Goal: Use online tool/utility: Utilize a website feature to perform a specific function

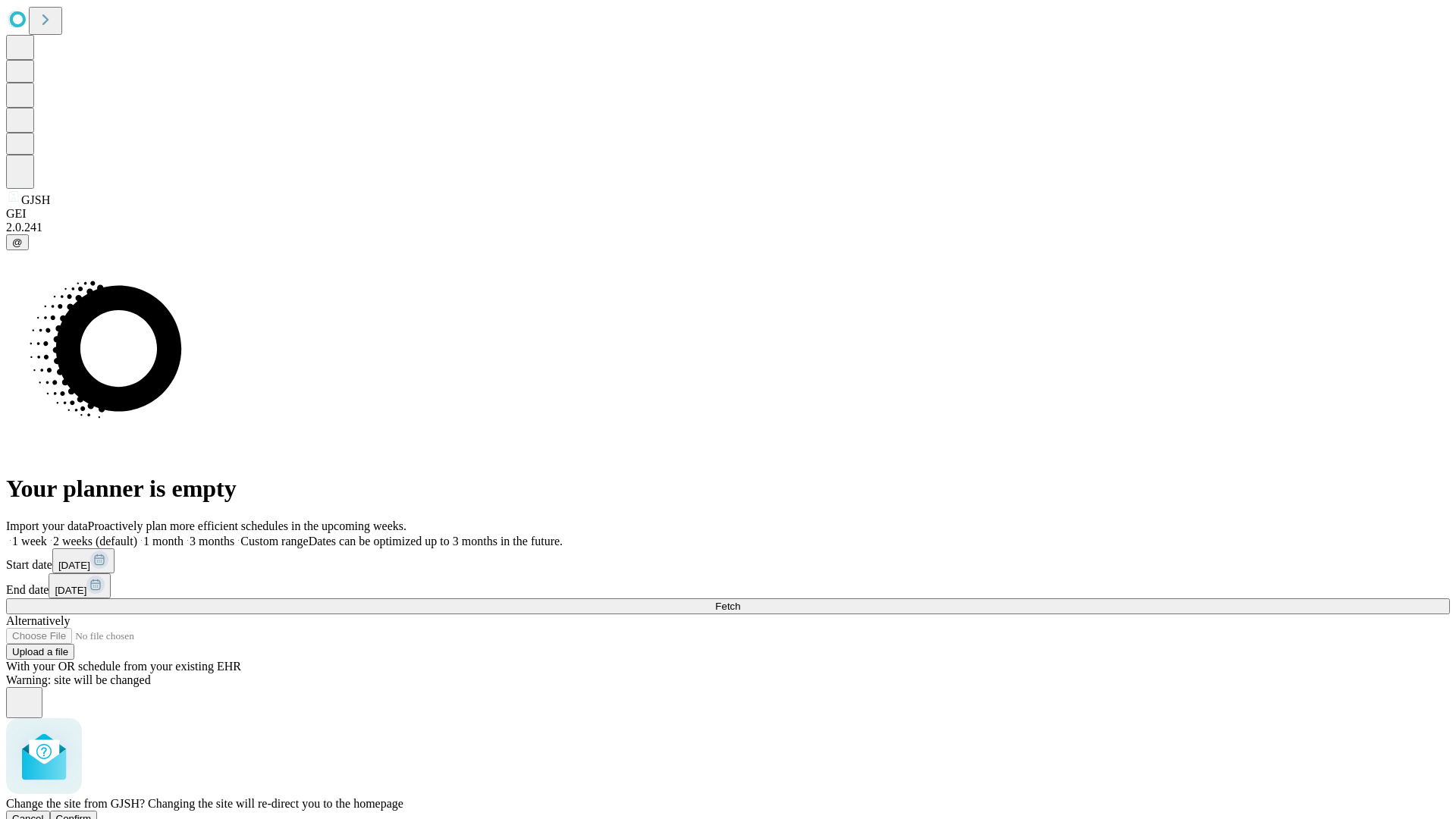
click at [91, 813] on span "Confirm" at bounding box center [73, 818] width 35 height 12
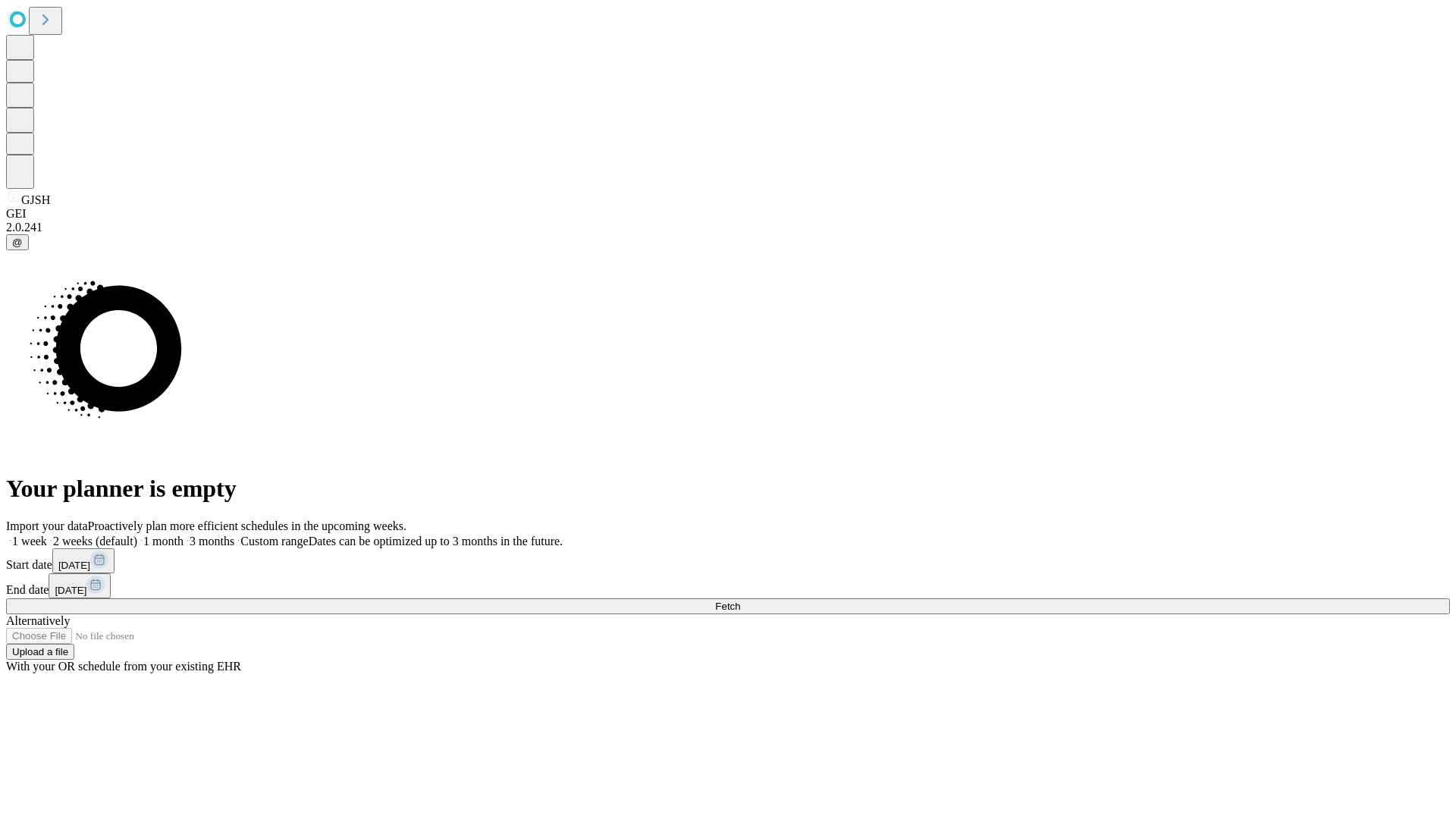
click at [47, 534] on label "1 week" at bounding box center [26, 541] width 41 height 13
click at [740, 600] on span "Fetch" at bounding box center [728, 606] width 25 height 12
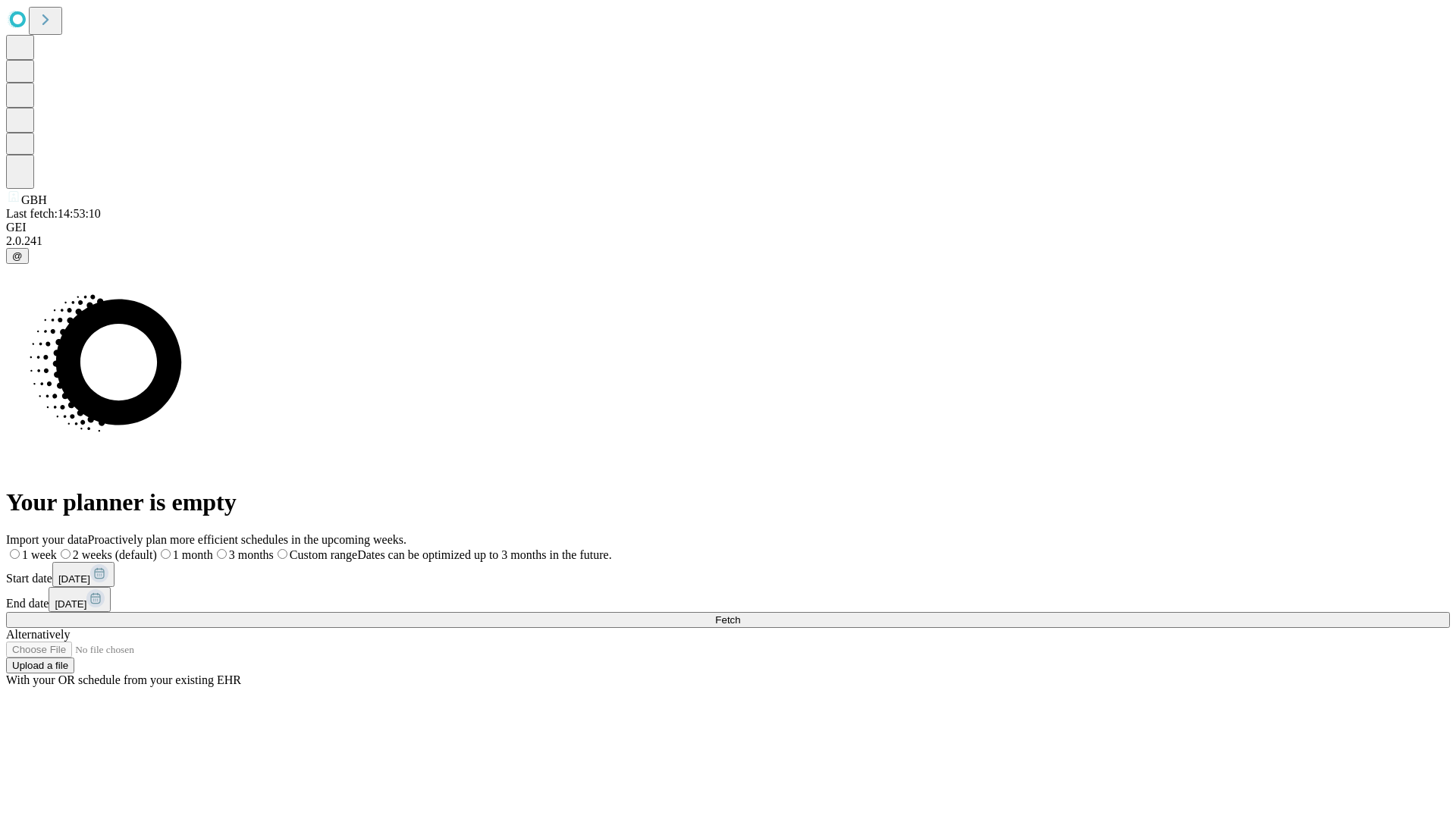
click at [57, 548] on label "1 week" at bounding box center [32, 554] width 51 height 13
click at [740, 614] on span "Fetch" at bounding box center [728, 619] width 25 height 12
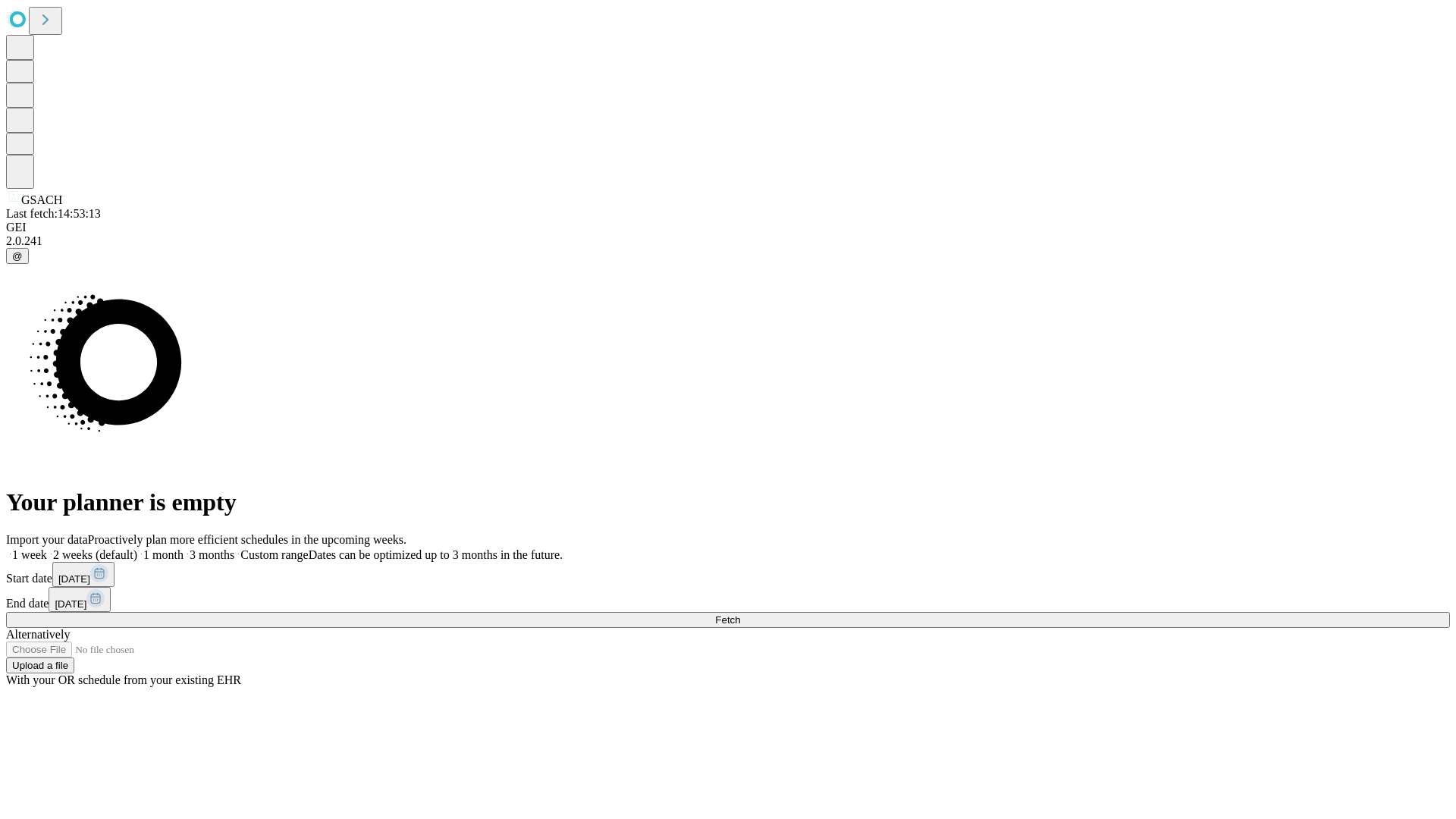
click at [47, 548] on label "1 week" at bounding box center [26, 554] width 41 height 13
click at [740, 614] on span "Fetch" at bounding box center [728, 619] width 25 height 12
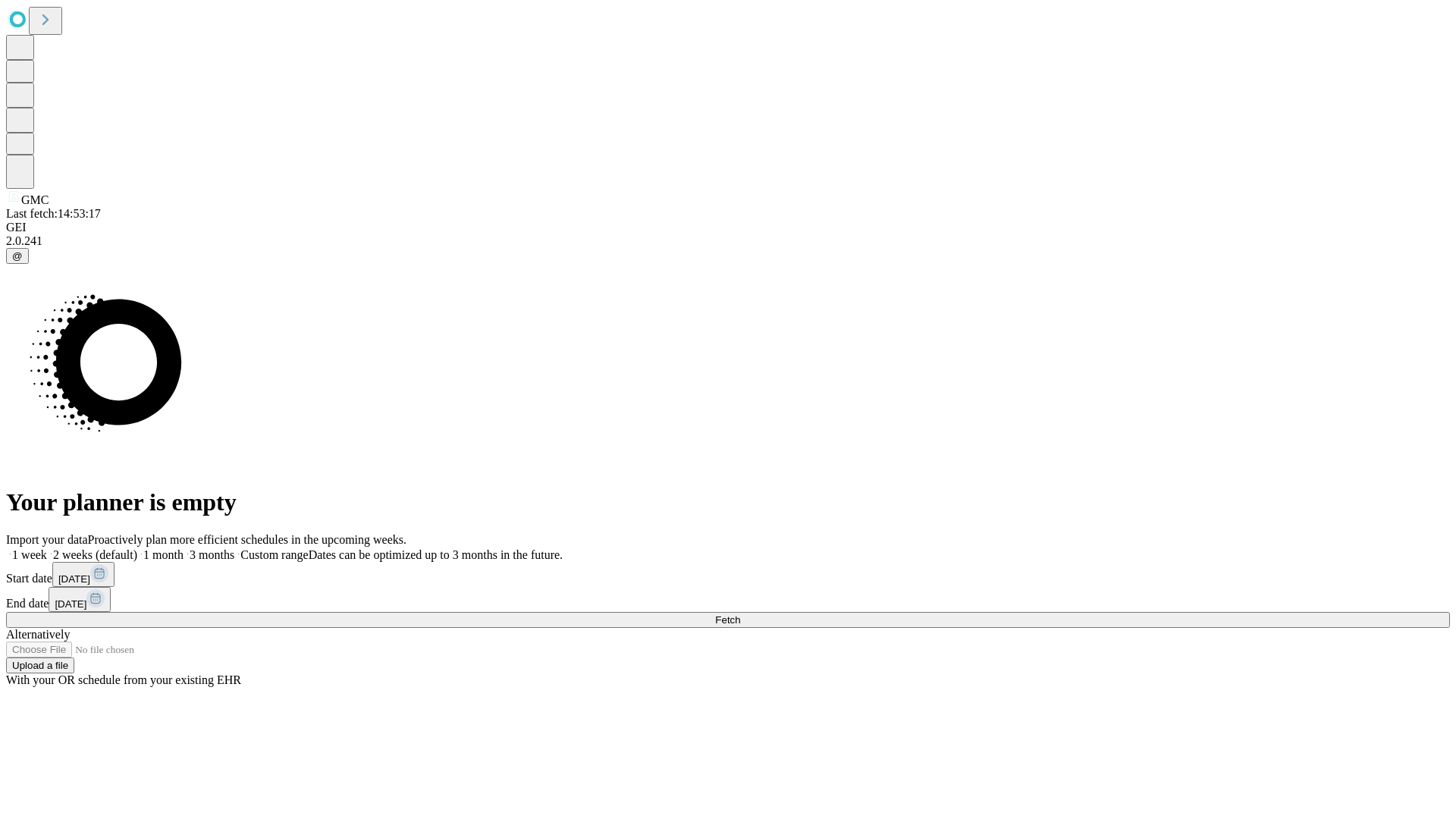
click at [47, 548] on label "1 week" at bounding box center [26, 554] width 41 height 13
click at [740, 614] on span "Fetch" at bounding box center [728, 619] width 25 height 12
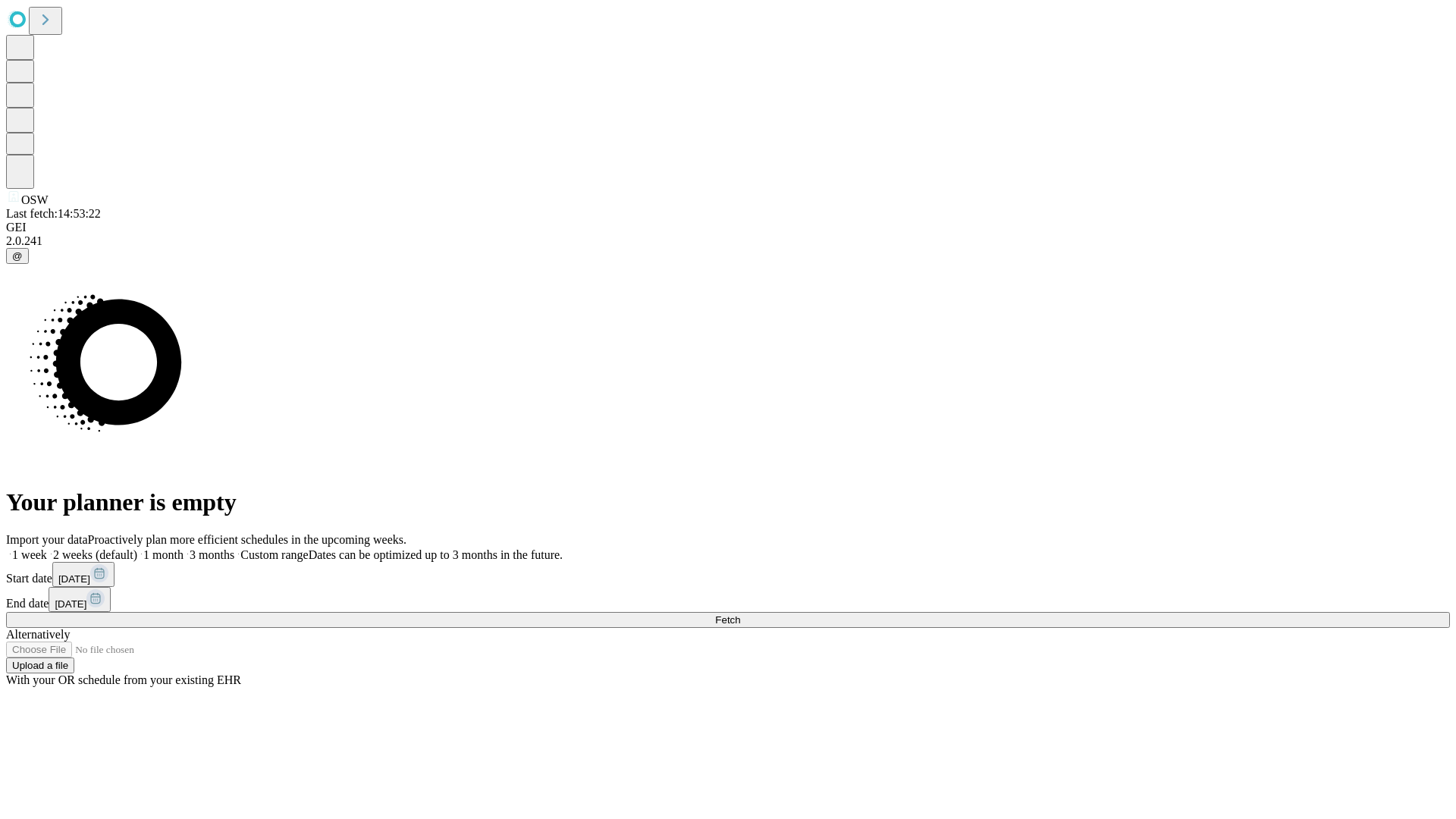
click at [47, 548] on label "1 week" at bounding box center [26, 554] width 41 height 13
click at [740, 614] on span "Fetch" at bounding box center [728, 619] width 25 height 12
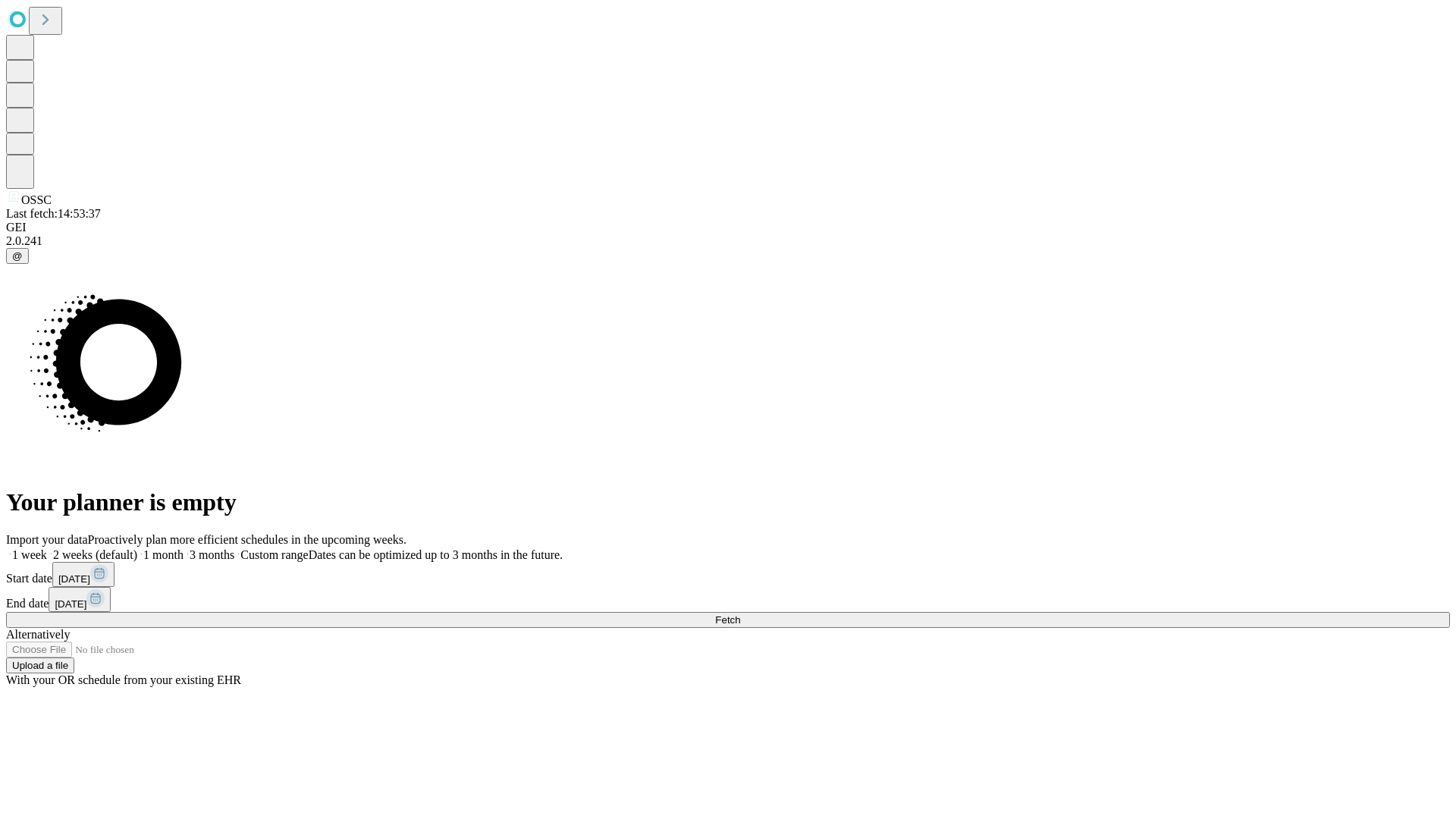
click at [47, 548] on label "1 week" at bounding box center [26, 554] width 41 height 13
click at [740, 614] on span "Fetch" at bounding box center [728, 619] width 25 height 12
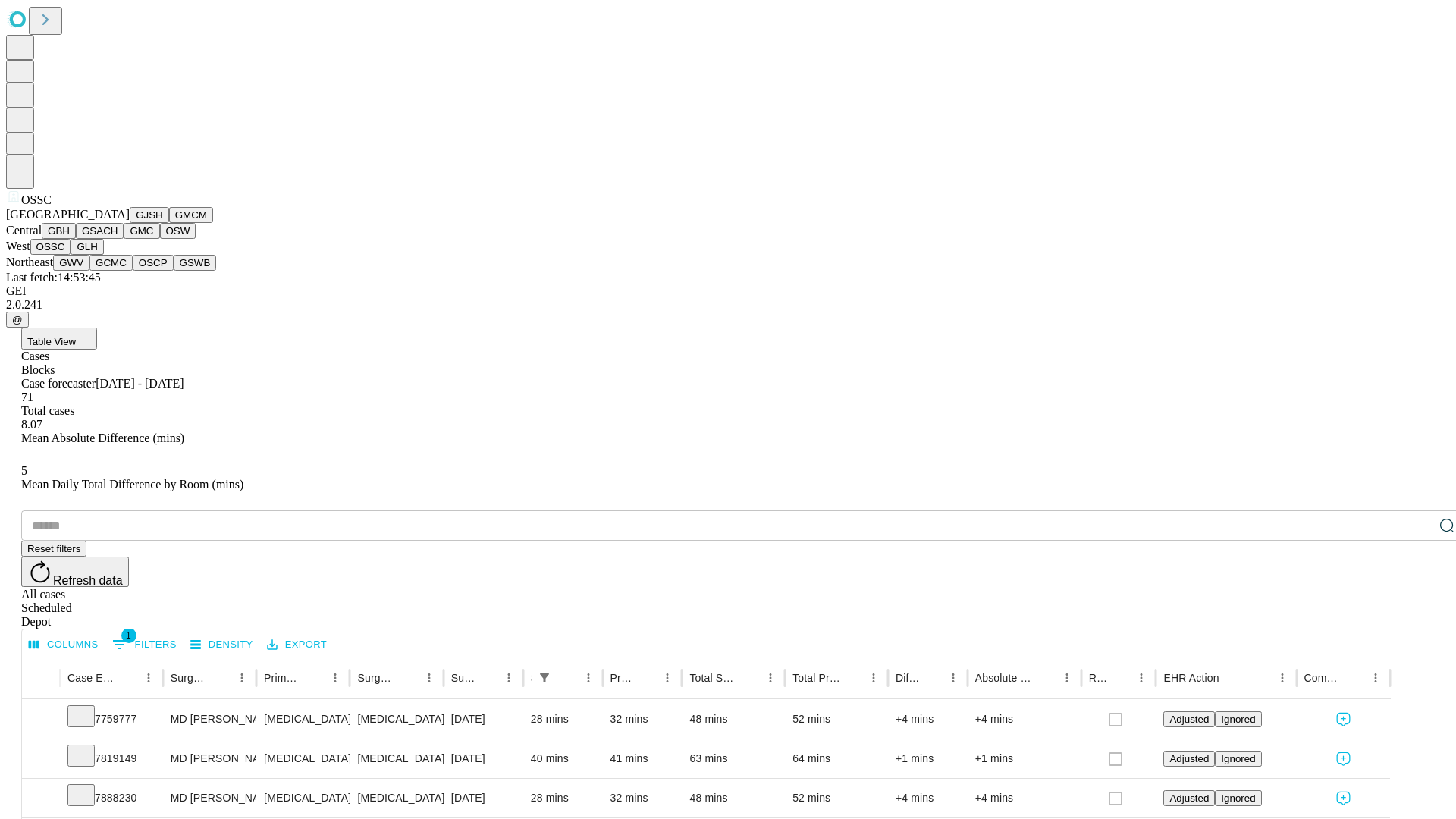
click at [103, 255] on button "GLH" at bounding box center [87, 247] width 33 height 16
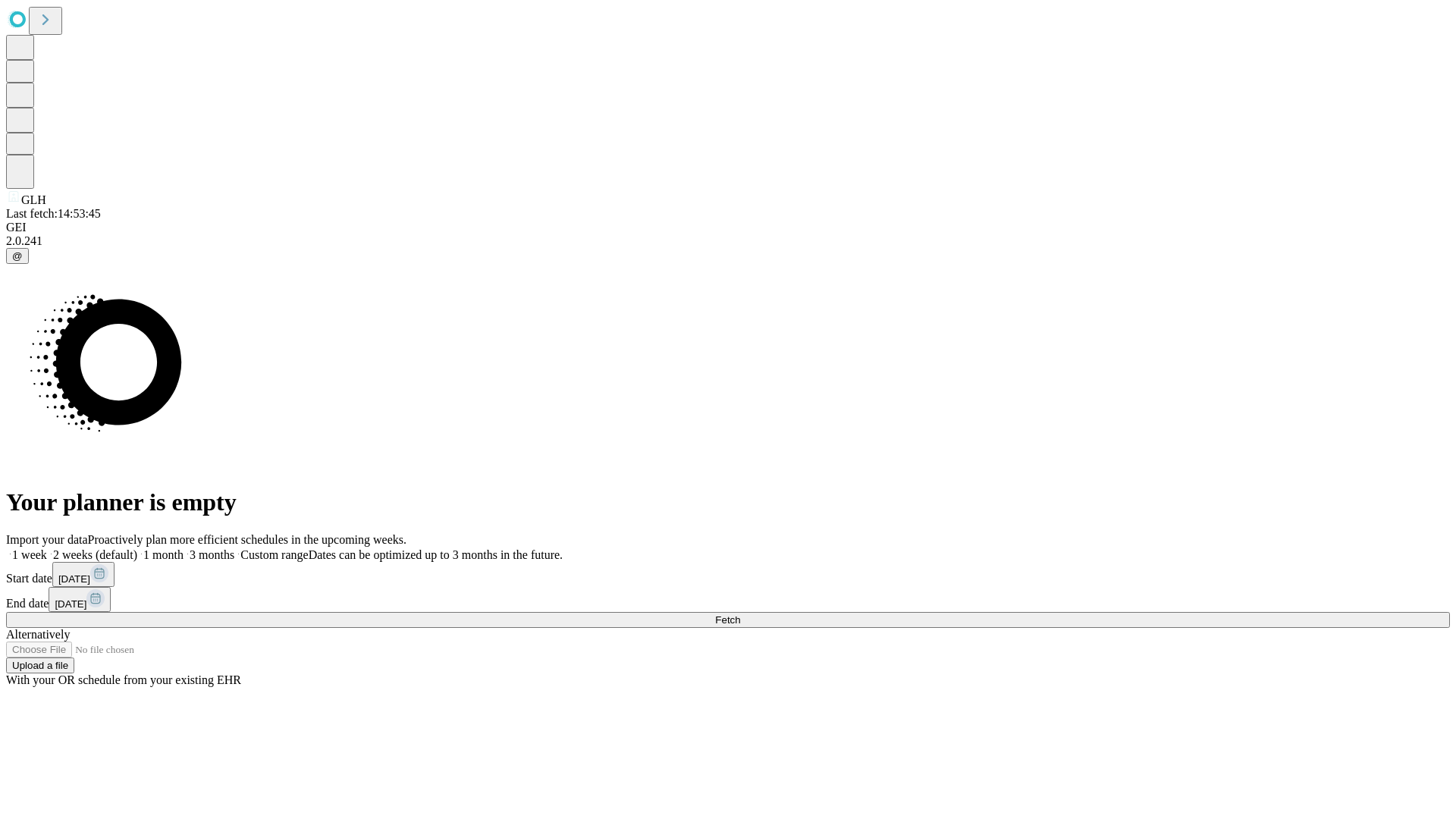
click at [47, 548] on label "1 week" at bounding box center [26, 554] width 41 height 13
click at [740, 614] on span "Fetch" at bounding box center [728, 619] width 25 height 12
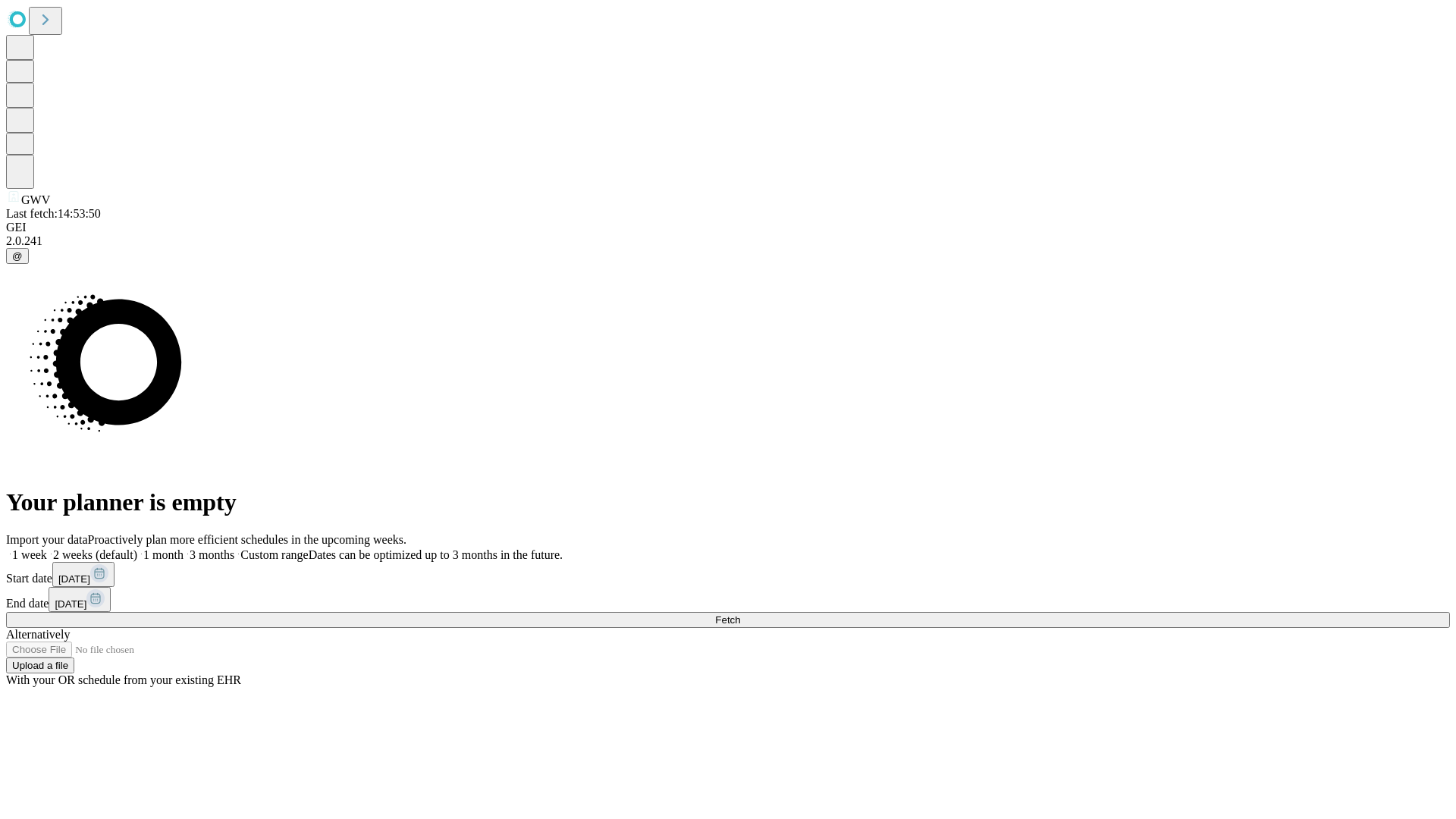
click at [47, 548] on label "1 week" at bounding box center [26, 554] width 41 height 13
click at [740, 614] on span "Fetch" at bounding box center [728, 619] width 25 height 12
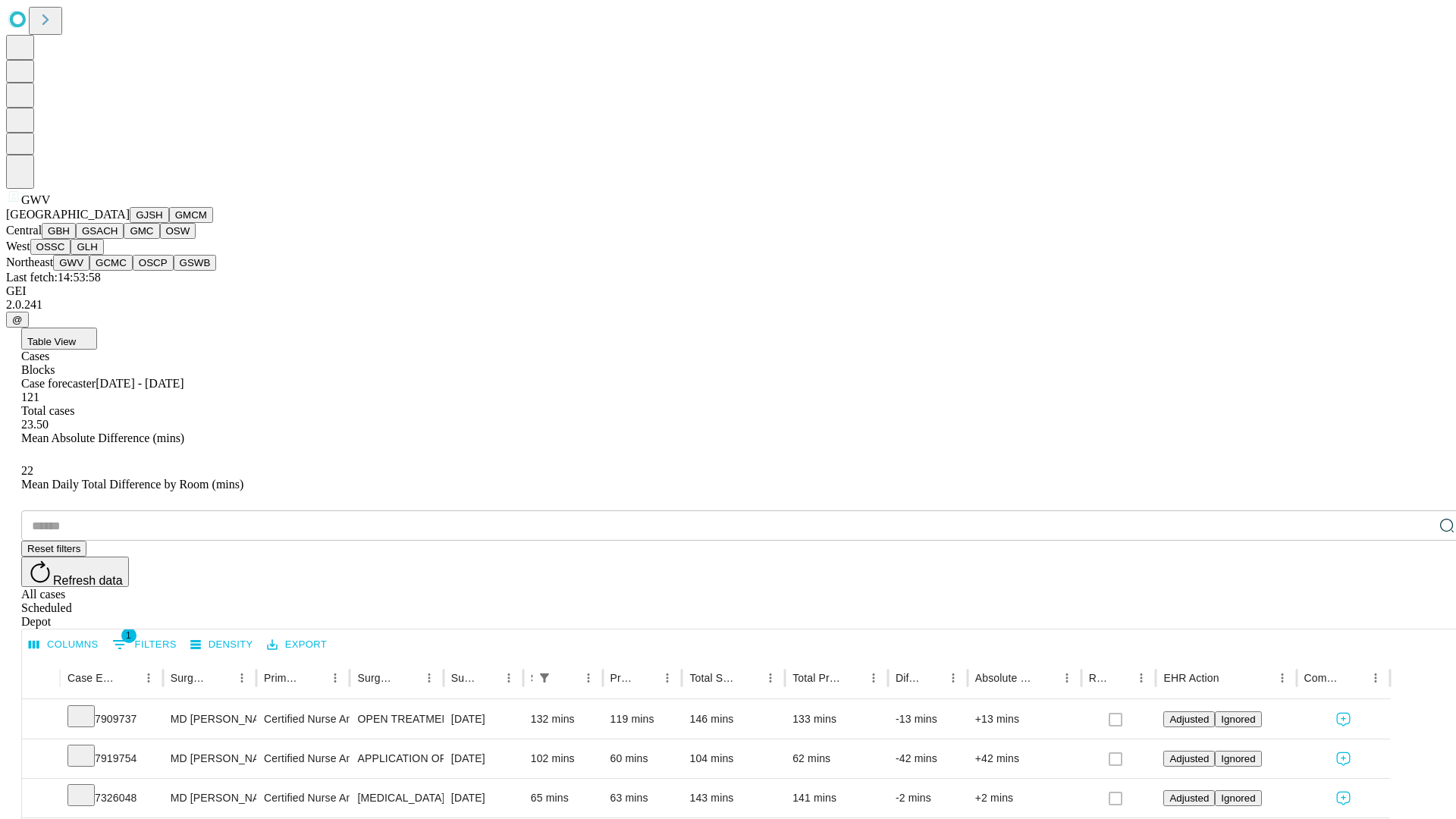
click at [118, 270] on button "GCMC" at bounding box center [111, 263] width 43 height 16
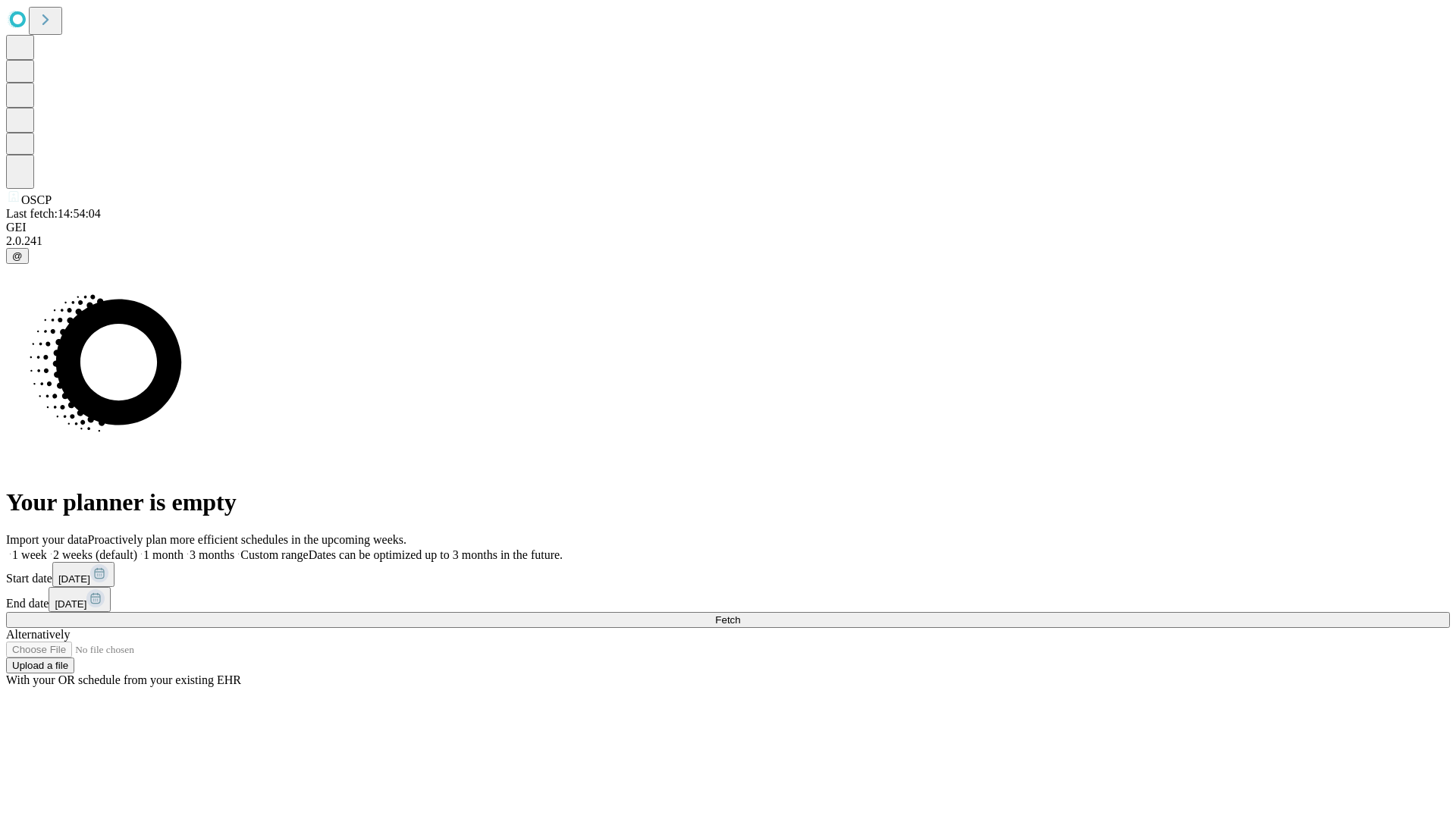
click at [47, 548] on label "1 week" at bounding box center [26, 554] width 41 height 13
click at [740, 614] on span "Fetch" at bounding box center [728, 619] width 25 height 12
